Goal: Check status: Check status

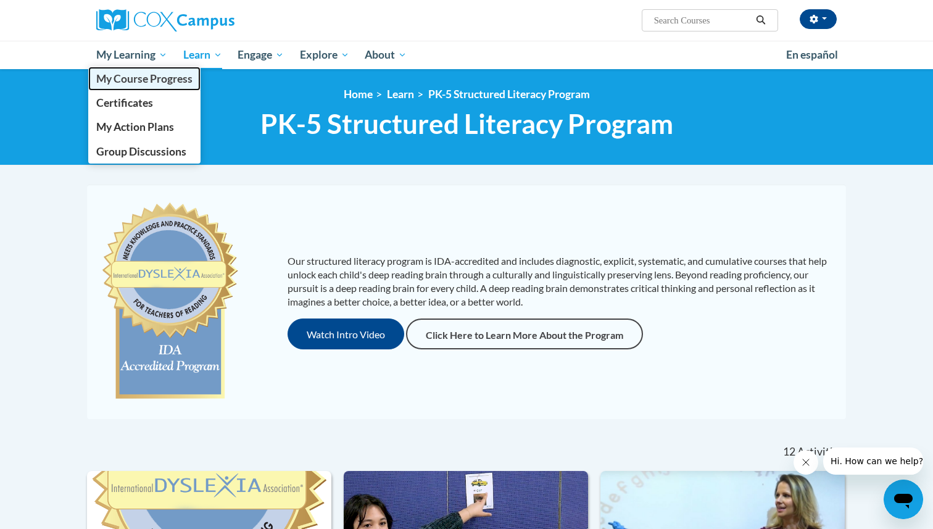
click at [128, 77] on span "My Course Progress" at bounding box center [144, 78] width 96 height 13
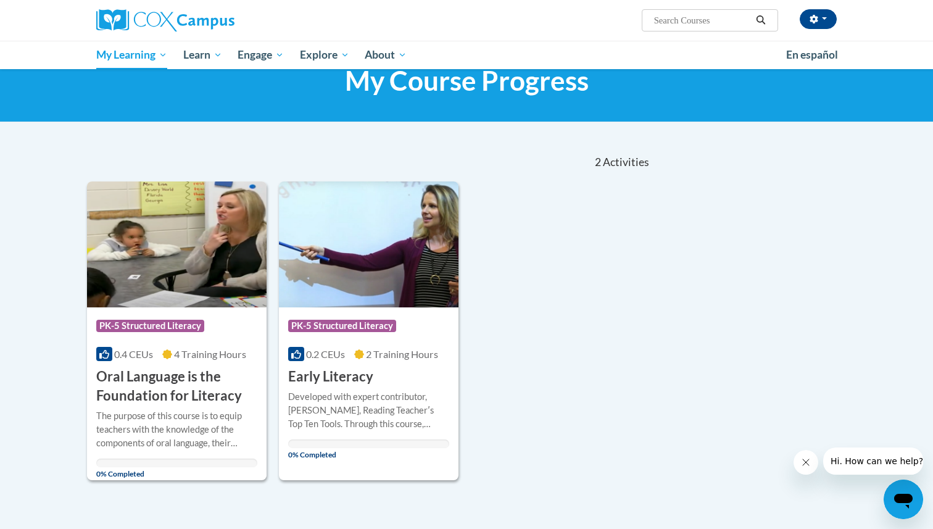
scroll to position [46, 0]
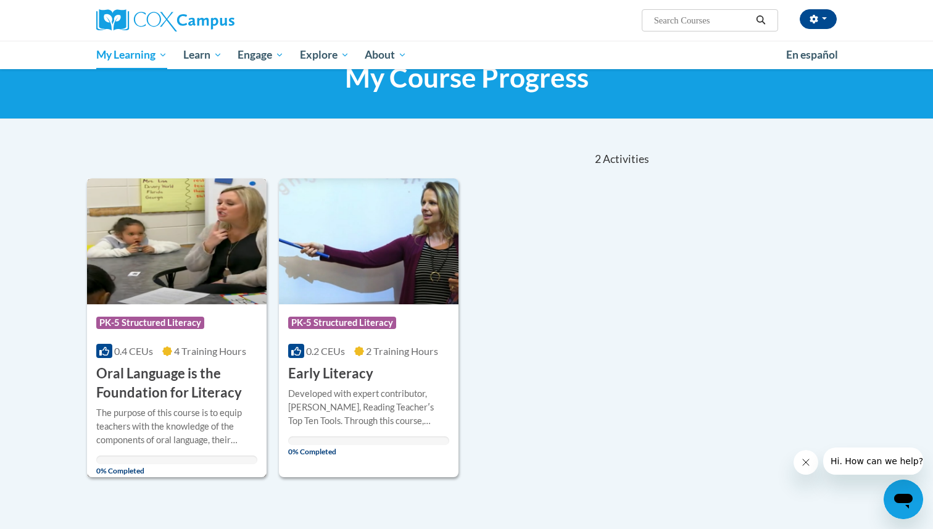
click at [147, 354] on span "0.4 CEUs" at bounding box center [133, 351] width 39 height 12
